Goal: Transaction & Acquisition: Purchase product/service

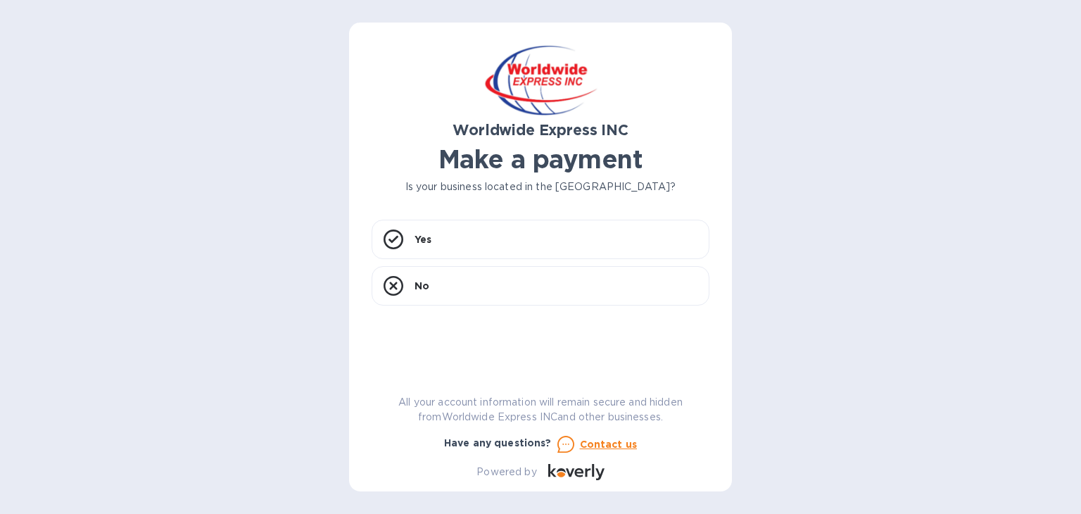
click at [357, 279] on div "Worldwide Express INC Make a payment Is your business located in the [GEOGRAPHI…" at bounding box center [540, 257] width 383 height 469
click at [452, 239] on div "Yes" at bounding box center [540, 239] width 338 height 39
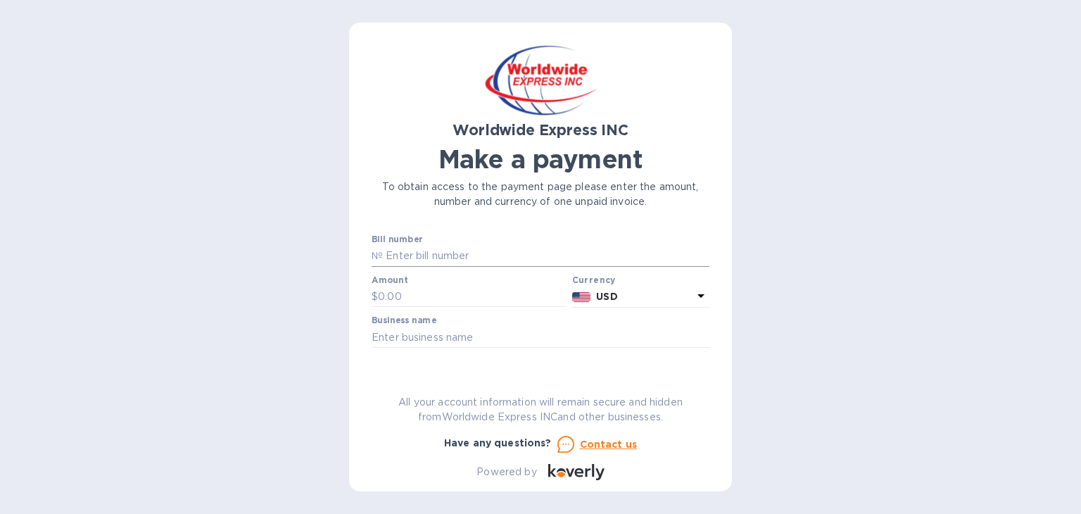
click at [426, 253] on input "text" at bounding box center [546, 256] width 326 height 21
type input "B00022800/A"
click at [407, 300] on input "text" at bounding box center [472, 296] width 189 height 21
type input "500"
click at [443, 333] on input "text" at bounding box center [540, 336] width 338 height 21
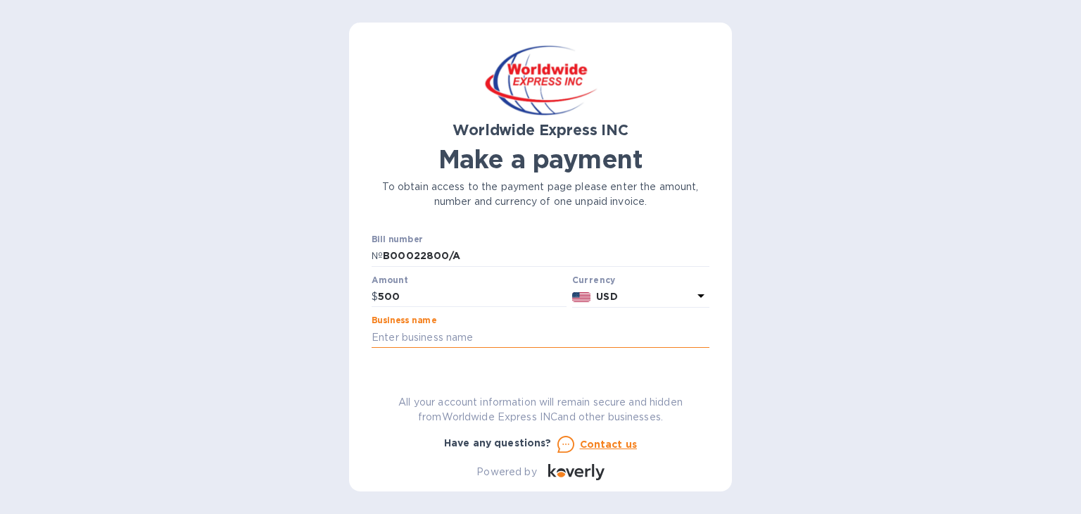
type input "Professional Stone, LLC"
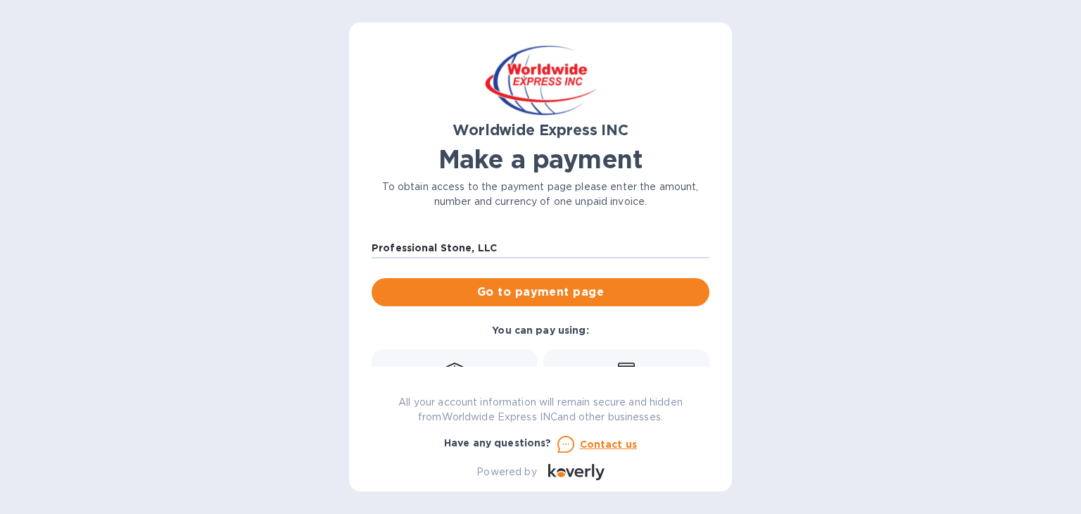
scroll to position [96, 0]
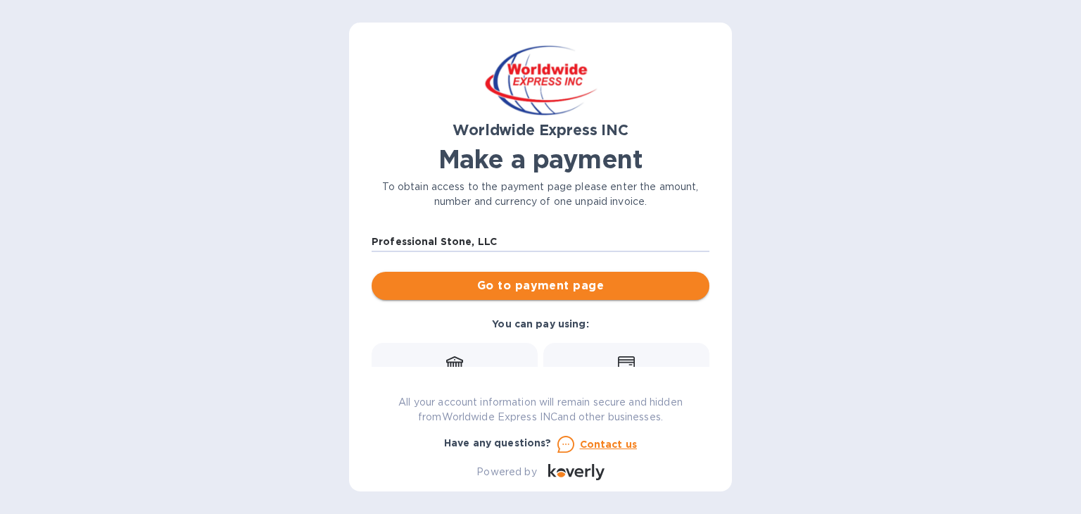
click at [590, 285] on span "Go to payment page" at bounding box center [540, 285] width 315 height 17
